Goal: Task Accomplishment & Management: Manage account settings

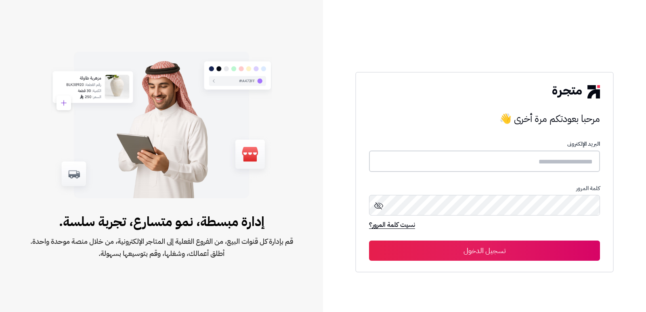
click at [550, 161] on input "text" at bounding box center [484, 161] width 231 height 21
type input "****"
click at [369, 241] on button "تسجيل الدخول" at bounding box center [484, 251] width 231 height 20
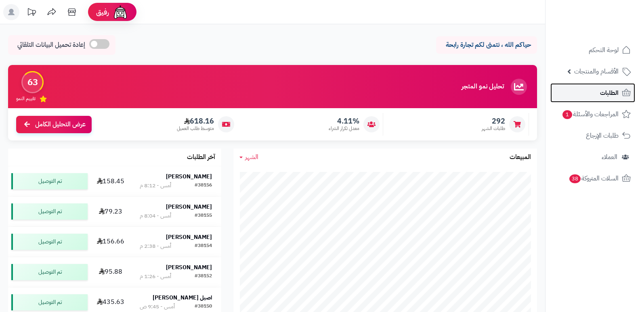
click at [594, 99] on link "الطلبات" at bounding box center [592, 92] width 85 height 19
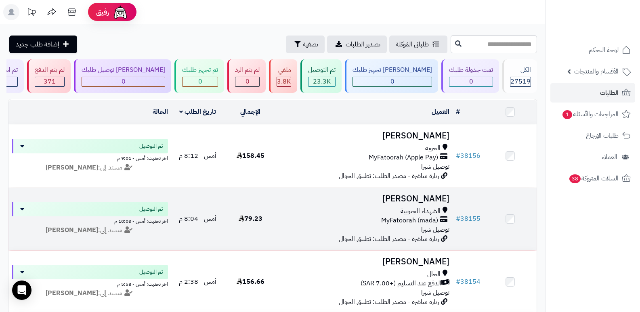
scroll to position [40, 0]
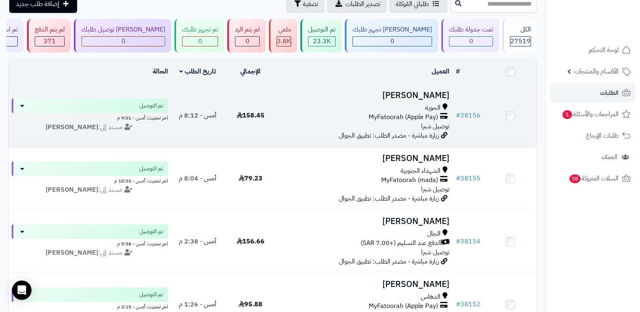
click at [414, 93] on h3 "[PERSON_NAME]" at bounding box center [365, 95] width 170 height 9
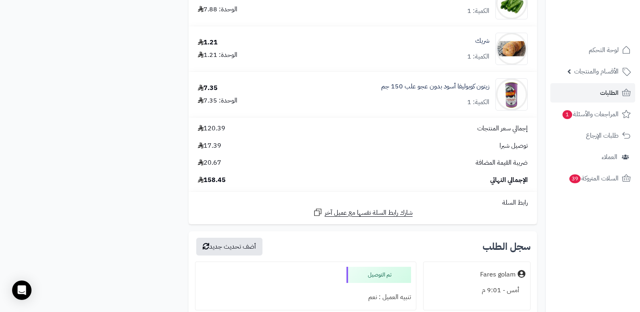
scroll to position [444, 0]
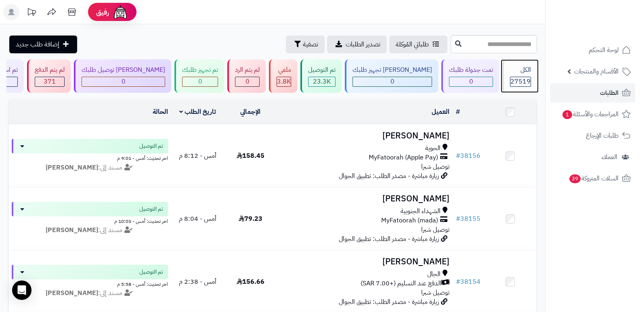
click at [528, 72] on div "الكل" at bounding box center [520, 69] width 21 height 9
click at [515, 80] on span "27519" at bounding box center [520, 82] width 20 height 10
click at [291, 77] on span "3.8K" at bounding box center [284, 82] width 14 height 10
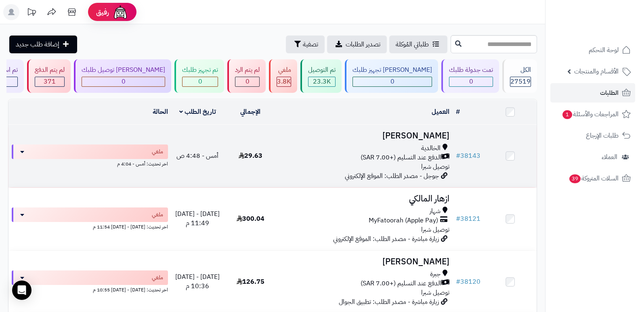
click at [439, 134] on h3 "[PERSON_NAME]" at bounding box center [365, 135] width 170 height 9
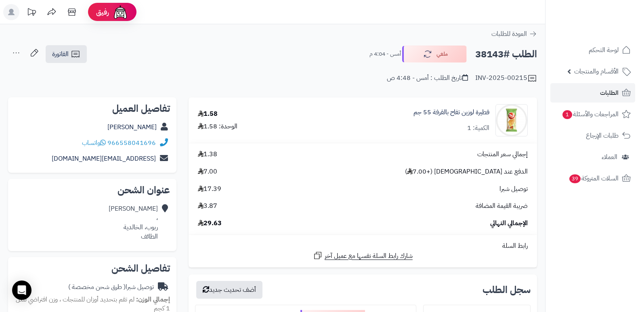
scroll to position [202, 0]
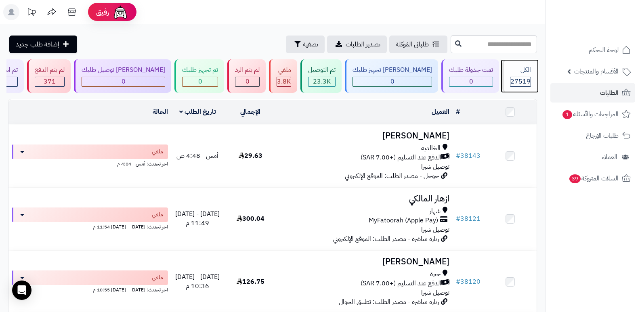
click at [524, 73] on div "الكل" at bounding box center [520, 69] width 21 height 9
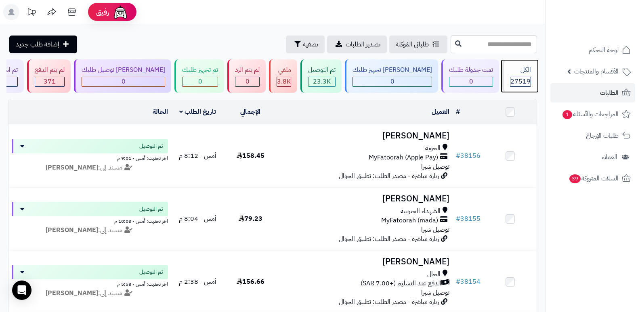
click at [525, 73] on div "الكل" at bounding box center [520, 69] width 21 height 9
click at [522, 72] on div "الكل" at bounding box center [520, 69] width 21 height 9
click at [68, 15] on icon at bounding box center [72, 12] width 16 height 16
click at [516, 68] on div "الكل" at bounding box center [520, 69] width 21 height 9
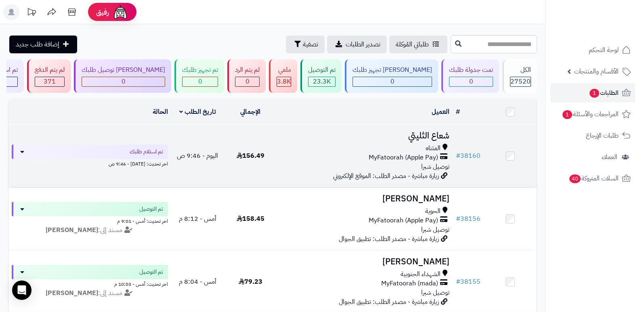
click at [425, 136] on h3 "شعاع الثليتي" at bounding box center [365, 135] width 170 height 9
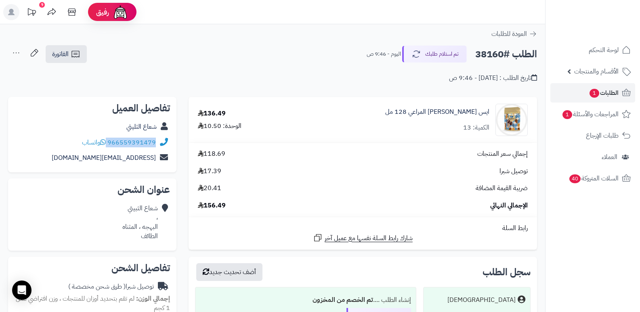
drag, startPoint x: 108, startPoint y: 143, endPoint x: 158, endPoint y: 144, distance: 49.7
click at [158, 144] on div "966559391479 واتساب" at bounding box center [92, 143] width 155 height 16
copy div "966559391479"
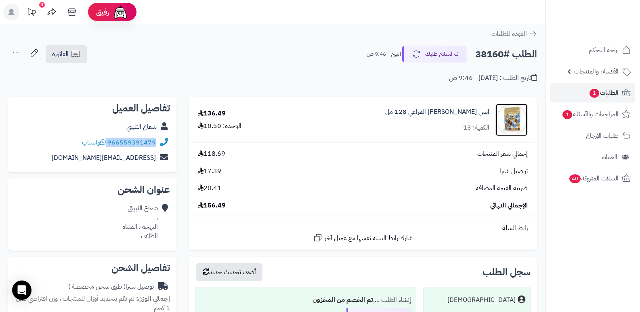
click at [516, 120] on img at bounding box center [511, 120] width 31 height 32
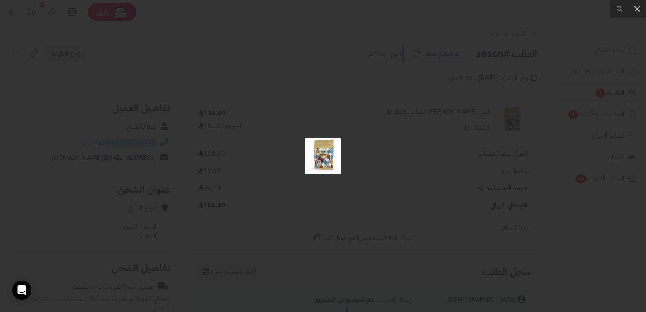
click at [388, 173] on div at bounding box center [323, 156] width 646 height 312
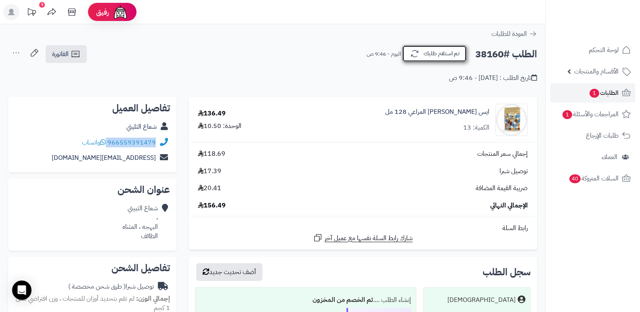
click at [435, 48] on button "تم استلام طلبك" at bounding box center [434, 53] width 65 height 17
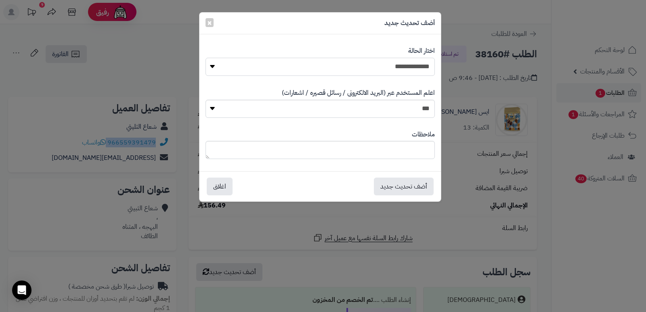
click at [401, 69] on select "**********" at bounding box center [319, 67] width 229 height 18
select select "*"
click at [205, 58] on select "**********" at bounding box center [319, 67] width 229 height 18
click at [410, 145] on textarea at bounding box center [319, 150] width 229 height 18
type textarea "**********"
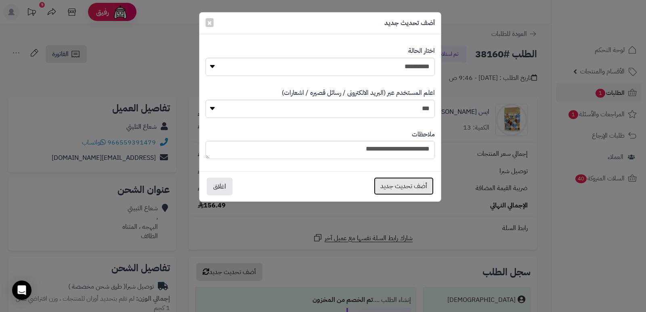
click at [396, 185] on button "أضف تحديث جديد" at bounding box center [404, 186] width 60 height 18
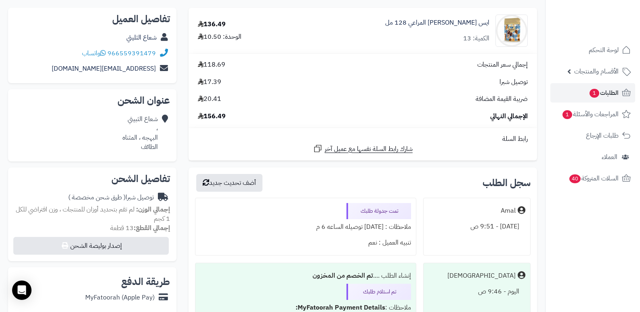
scroll to position [40, 0]
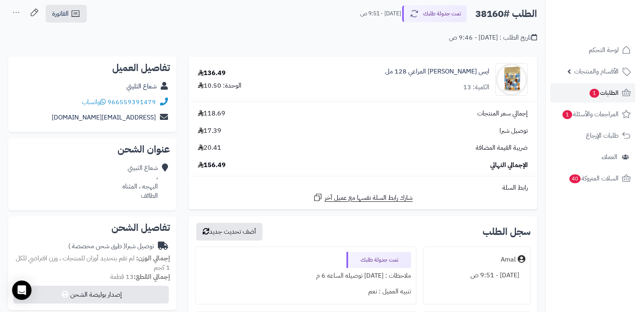
drag, startPoint x: 628, startPoint y: 234, endPoint x: 599, endPoint y: 219, distance: 33.0
click at [628, 234] on nav "لوحة التحكم الأقسام والمنتجات المنتجات الأقسام الماركات مواصفات المنتجات مواصفا…" at bounding box center [592, 166] width 95 height 312
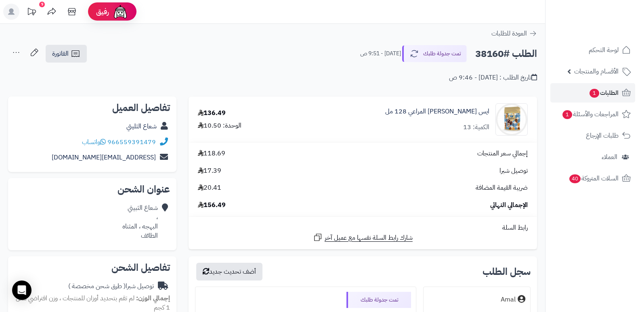
scroll to position [0, 0]
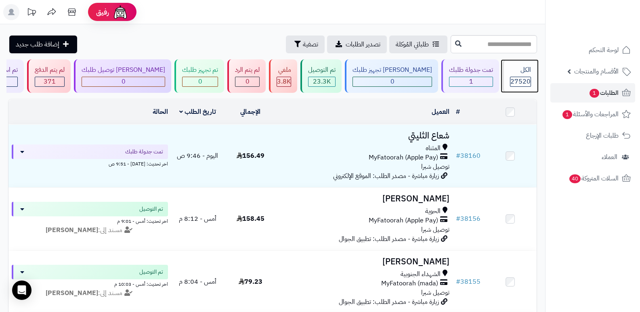
click at [516, 72] on div "الكل" at bounding box center [520, 69] width 21 height 9
click at [515, 72] on div "الكل" at bounding box center [520, 69] width 21 height 9
click at [518, 71] on div "الكل" at bounding box center [520, 69] width 21 height 9
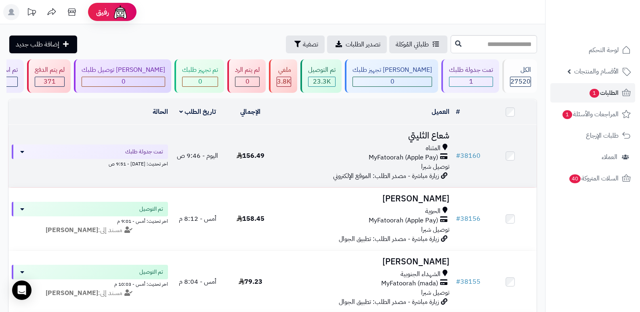
click at [428, 137] on h3 "شعاع الثليتي" at bounding box center [365, 135] width 170 height 9
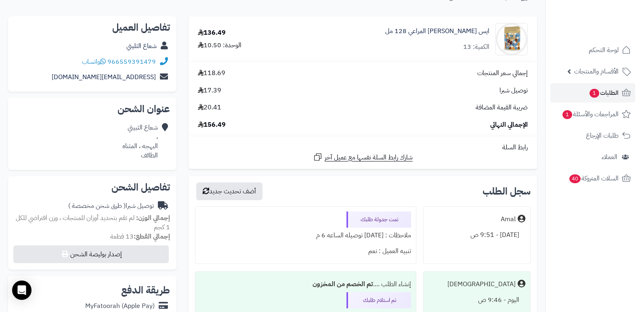
scroll to position [40, 0]
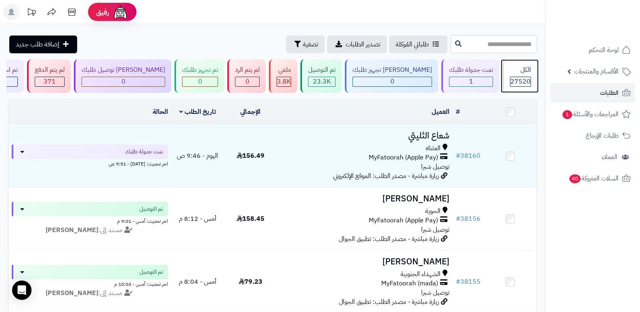
click at [527, 78] on span "27520" at bounding box center [520, 82] width 20 height 10
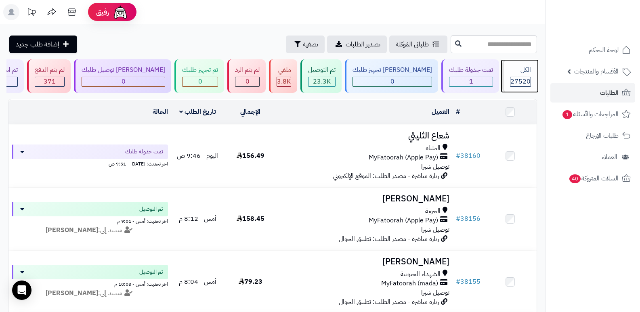
click at [520, 82] on span "27520" at bounding box center [520, 82] width 20 height 10
click at [523, 65] on div "الكل 27520" at bounding box center [519, 75] width 35 height 33
click at [517, 84] on span "27520" at bounding box center [520, 82] width 20 height 10
